Goal: Information Seeking & Learning: Learn about a topic

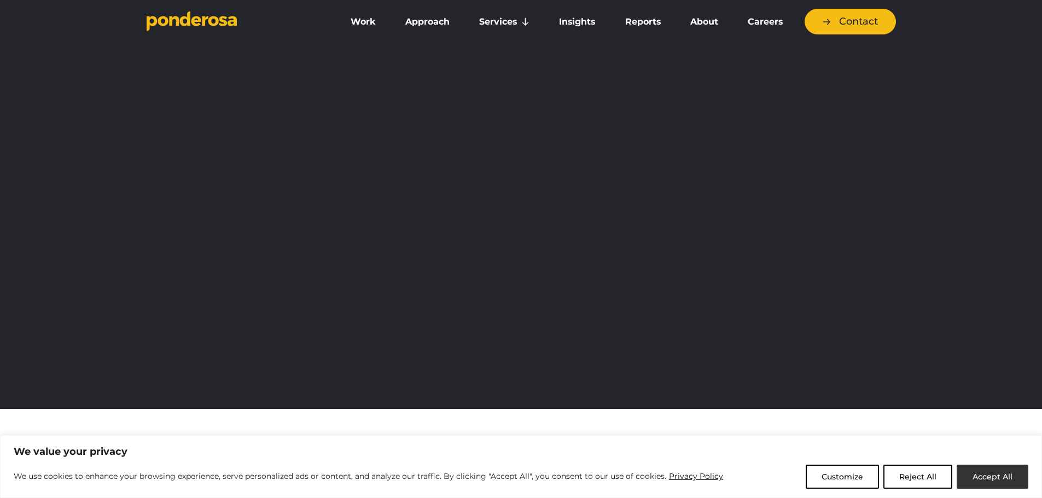
click at [995, 484] on button "Accept All" at bounding box center [992, 477] width 72 height 24
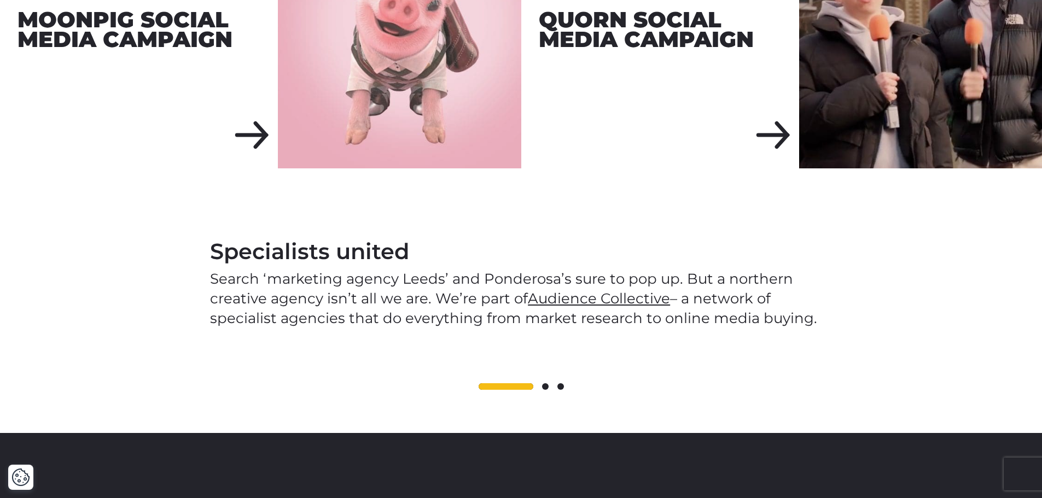
scroll to position [1458, 0]
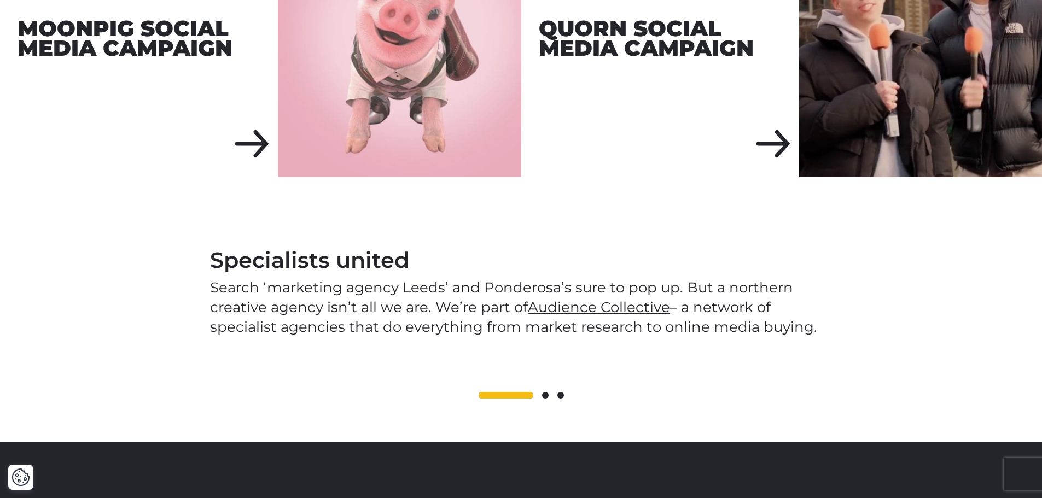
click at [543, 392] on span at bounding box center [545, 395] width 7 height 7
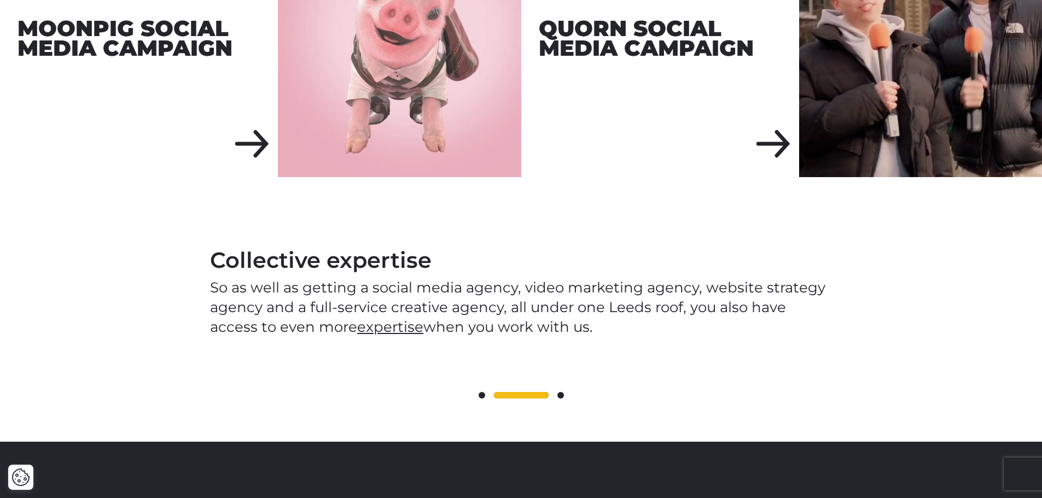
click at [557, 392] on span at bounding box center [560, 395] width 7 height 7
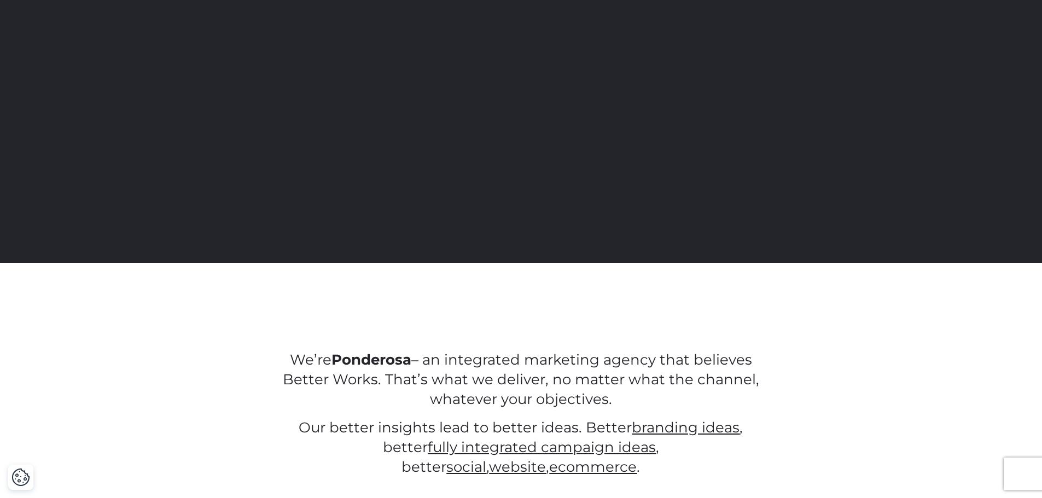
scroll to position [0, 0]
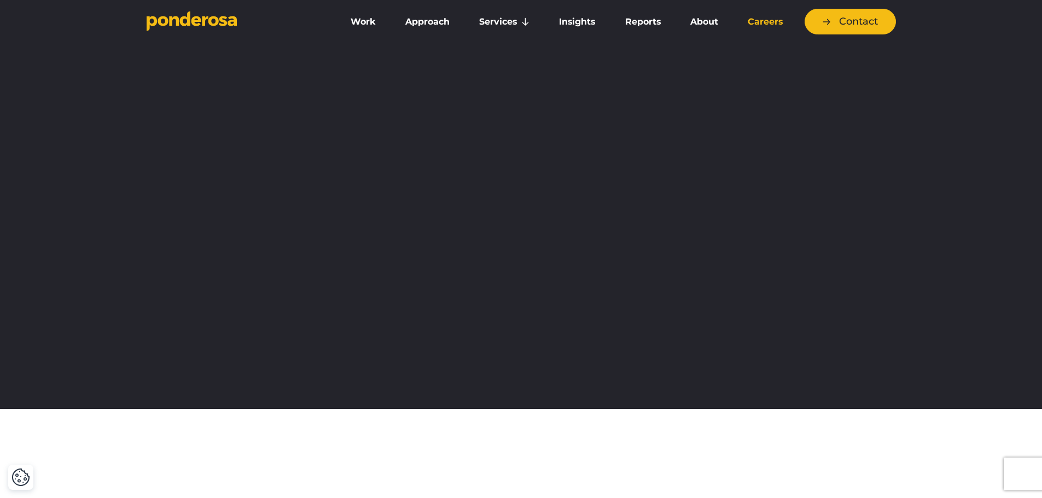
click at [741, 26] on link "Careers" at bounding box center [765, 21] width 60 height 23
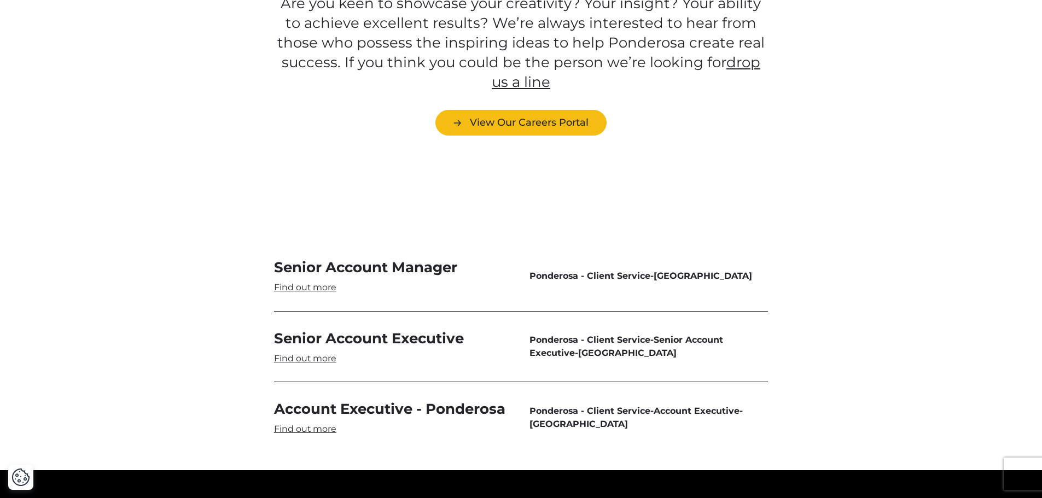
scroll to position [3134, 0]
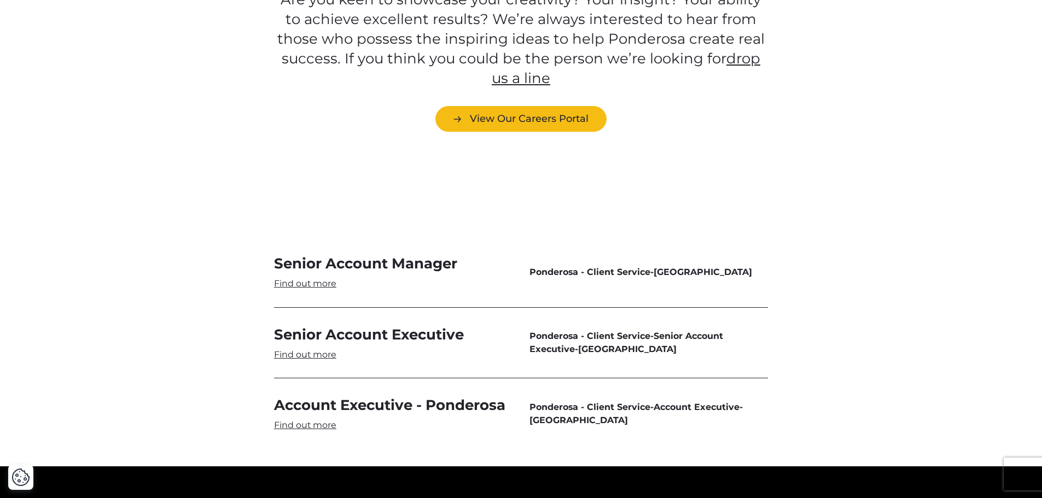
click at [329, 325] on link "Senior Account Executive" at bounding box center [393, 343] width 238 height 36
click at [414, 396] on link "Account Executive - Ponderosa" at bounding box center [393, 414] width 238 height 36
